Goal: Navigation & Orientation: Find specific page/section

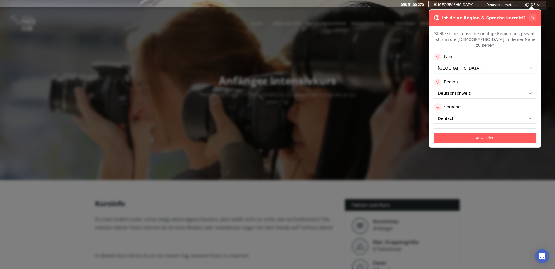
click at [535, 18] on button at bounding box center [532, 17] width 7 height 7
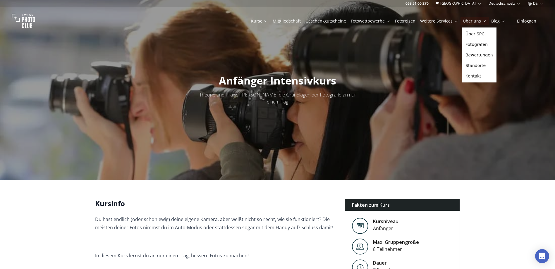
click at [475, 22] on link "Über uns" at bounding box center [475, 21] width 24 height 6
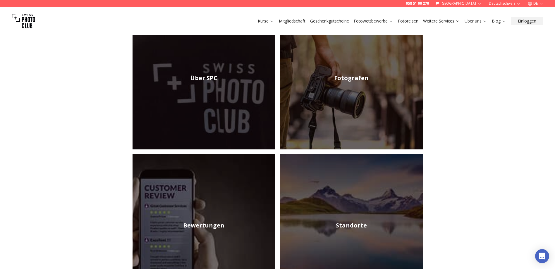
scroll to position [117, 0]
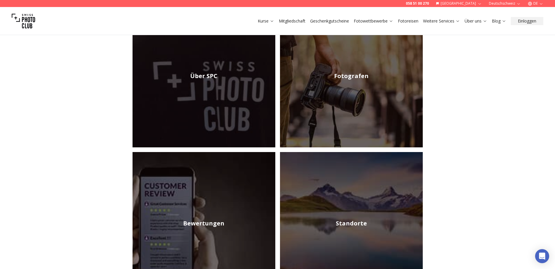
click at [172, 69] on img at bounding box center [204, 76] width 143 height 143
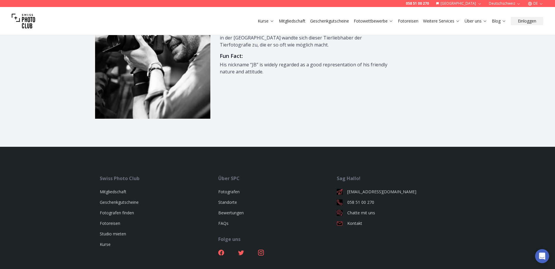
scroll to position [820, 0]
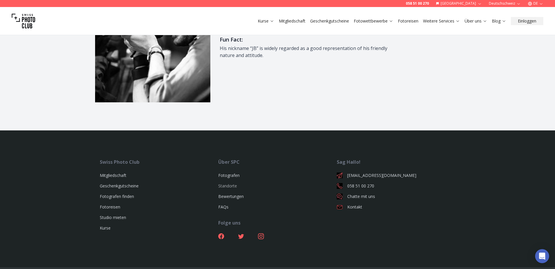
click at [227, 183] on link "Standorte" at bounding box center [227, 186] width 19 height 6
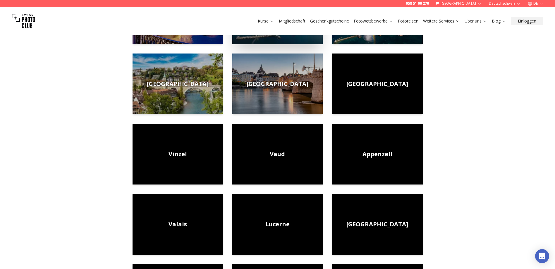
scroll to position [146, 0]
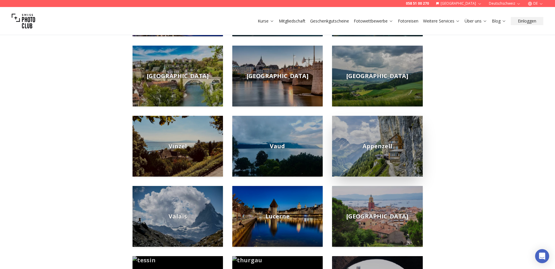
click at [370, 141] on img at bounding box center [377, 146] width 90 height 61
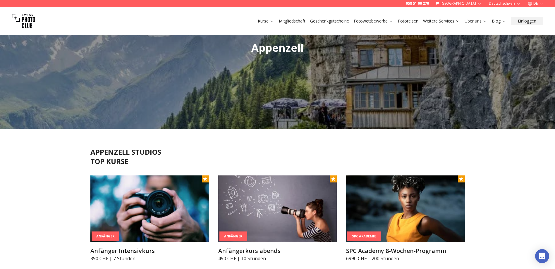
scroll to position [59, 0]
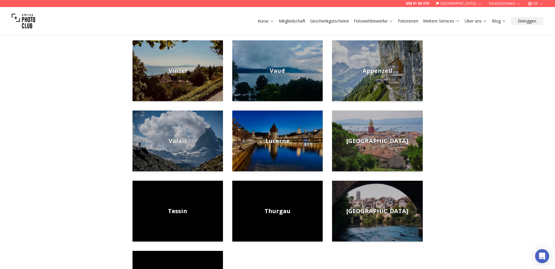
scroll to position [293, 0]
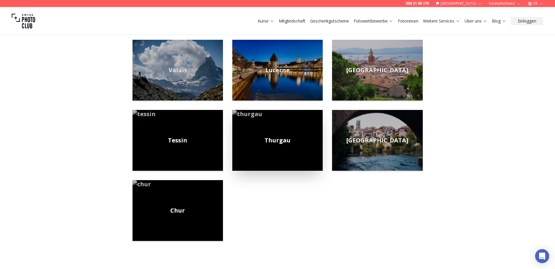
click at [268, 142] on span "Thurgau" at bounding box center [278, 140] width 26 height 8
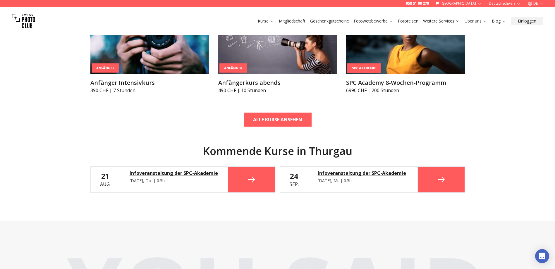
scroll to position [234, 0]
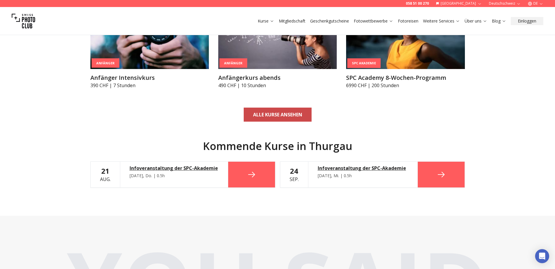
click at [275, 118] on b "ALLE KURSE ANSEHEN" at bounding box center [277, 114] width 49 height 7
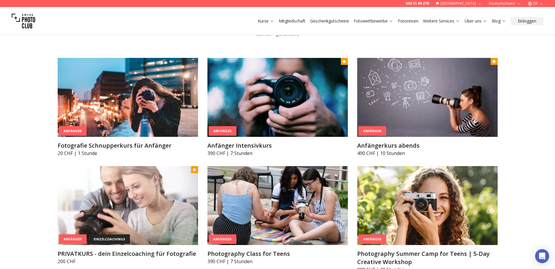
scroll to position [322, 0]
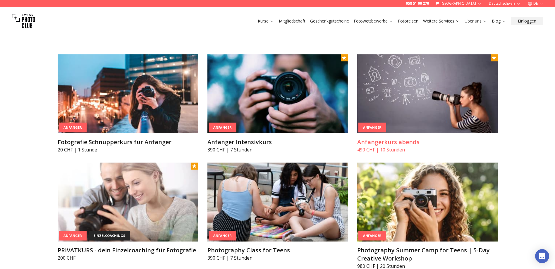
click at [423, 101] on img at bounding box center [427, 93] width 140 height 79
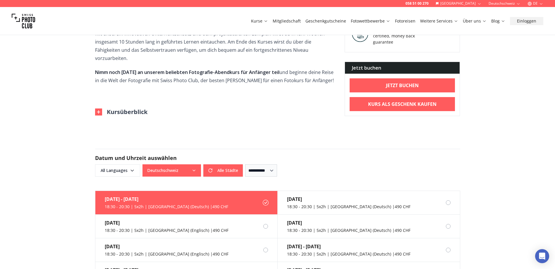
scroll to position [234, 0]
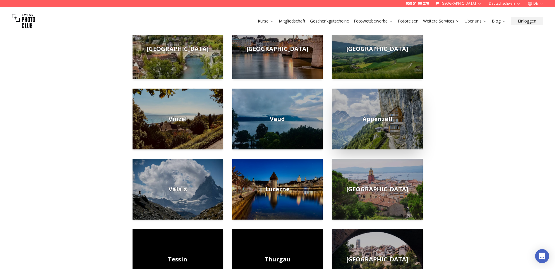
scroll to position [205, 0]
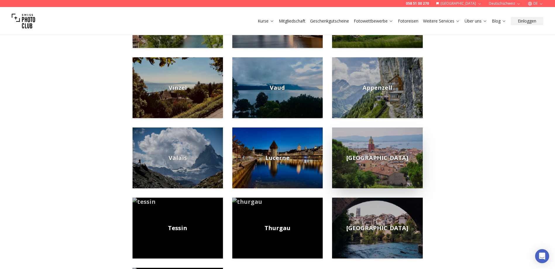
click at [382, 145] on img at bounding box center [377, 158] width 90 height 61
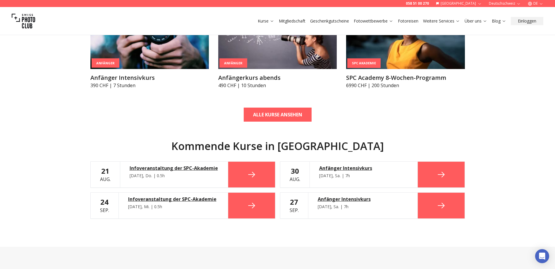
click at [439, 206] on icon at bounding box center [441, 206] width 7 height 6
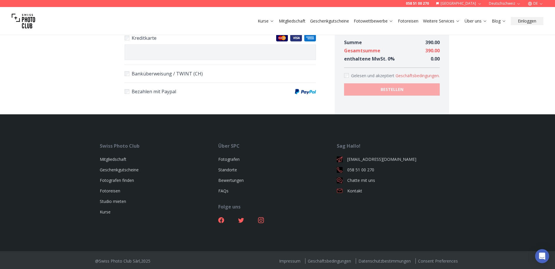
scroll to position [436, 0]
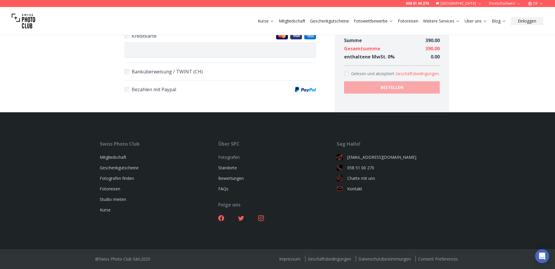
click at [226, 156] on link "Fotografen" at bounding box center [228, 158] width 21 height 6
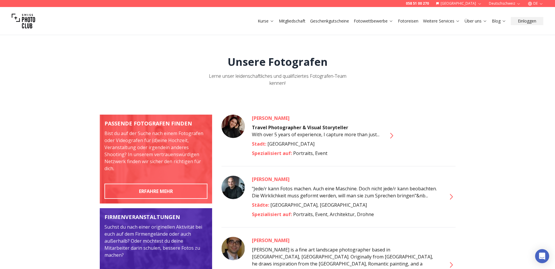
click at [453, 194] on icon at bounding box center [450, 196] width 9 height 9
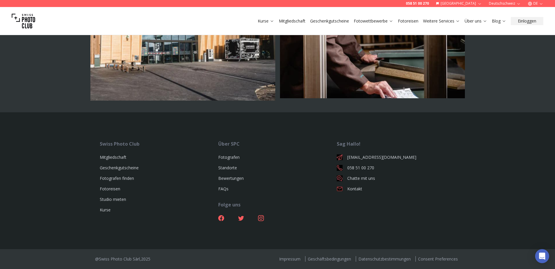
scroll to position [1841, 0]
